Goal: Task Accomplishment & Management: Complete application form

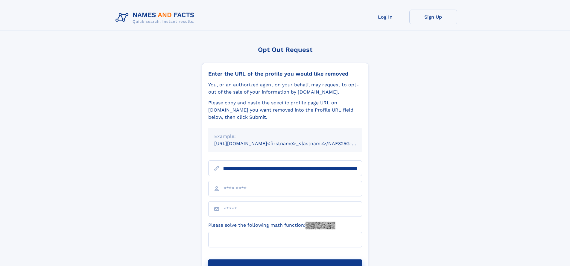
scroll to position [0, 68]
type input "**********"
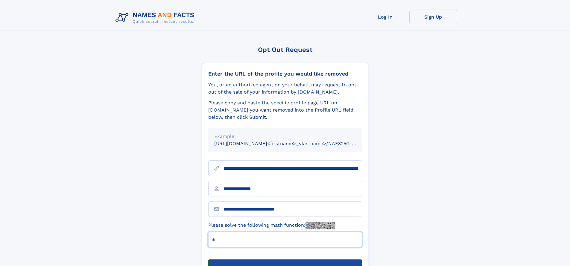
type input "*"
click at [285, 259] on button "Submit Opt Out Request" at bounding box center [285, 268] width 154 height 19
